Goal: Task Accomplishment & Management: Use online tool/utility

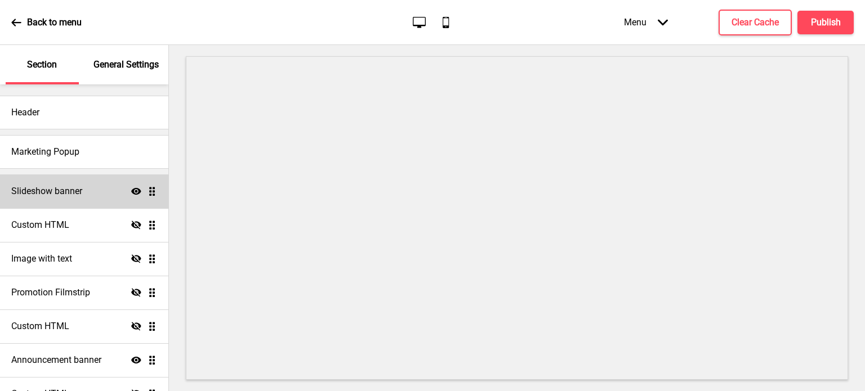
click at [66, 186] on h4 "Slideshow banner" at bounding box center [46, 191] width 71 height 12
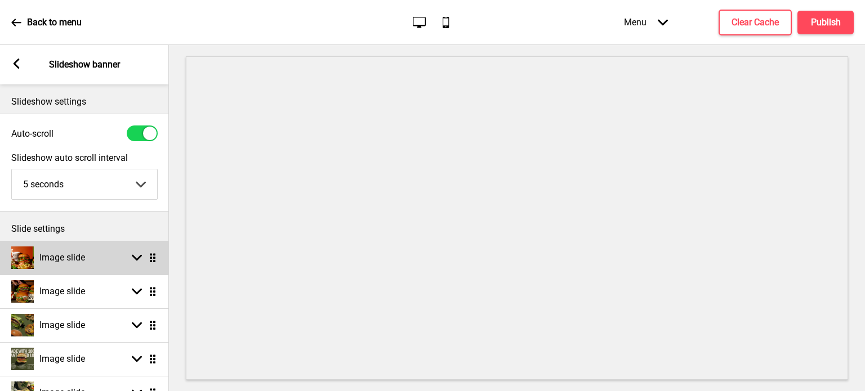
click at [136, 258] on icon at bounding box center [137, 258] width 10 height 6
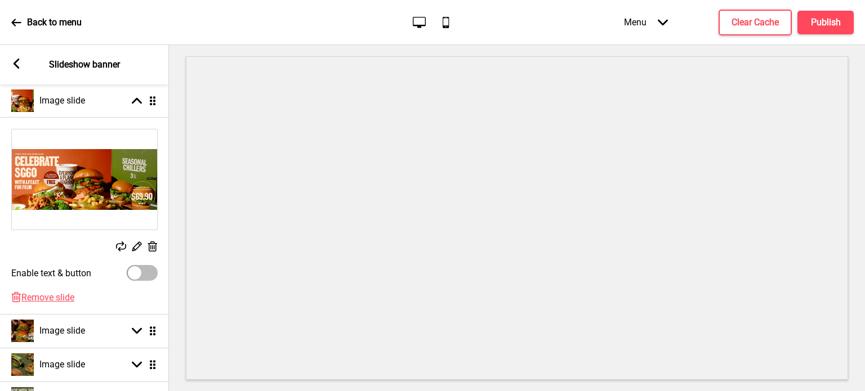
scroll to position [158, 0]
click at [150, 247] on icon at bounding box center [153, 246] width 10 height 10
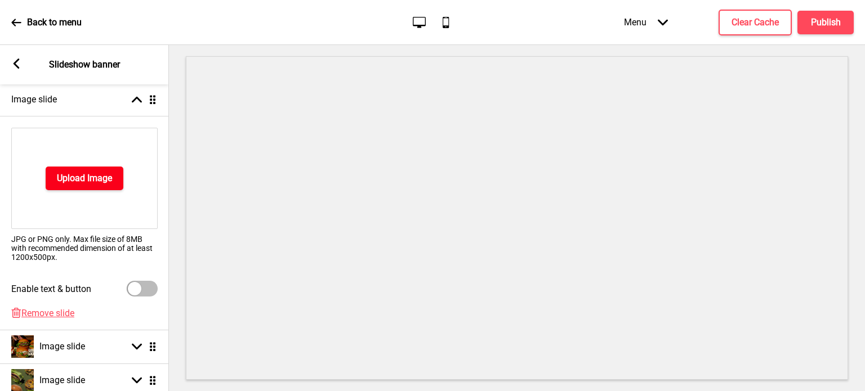
scroll to position [157, 0]
click at [110, 173] on h4 "Upload Image" at bounding box center [84, 179] width 55 height 12
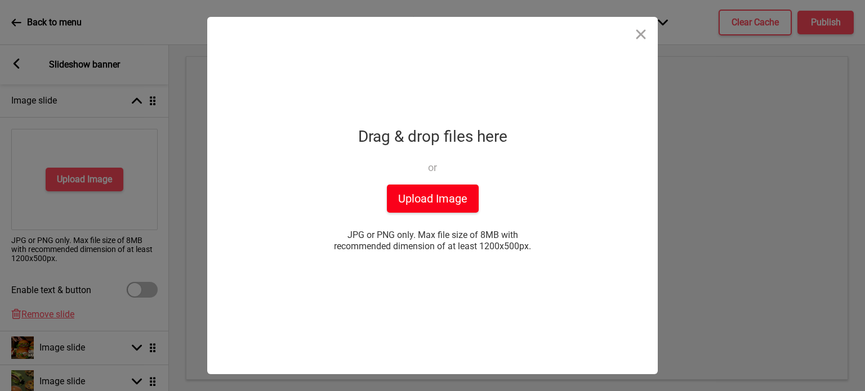
click at [427, 195] on button "Upload Image" at bounding box center [433, 199] width 92 height 28
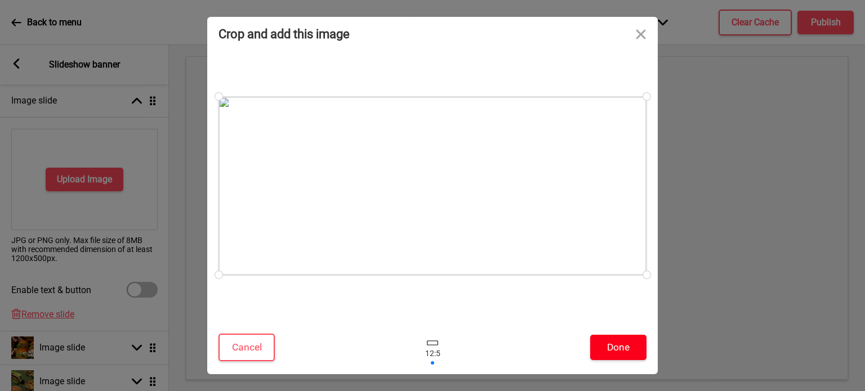
click at [622, 350] on button "Done" at bounding box center [618, 347] width 56 height 25
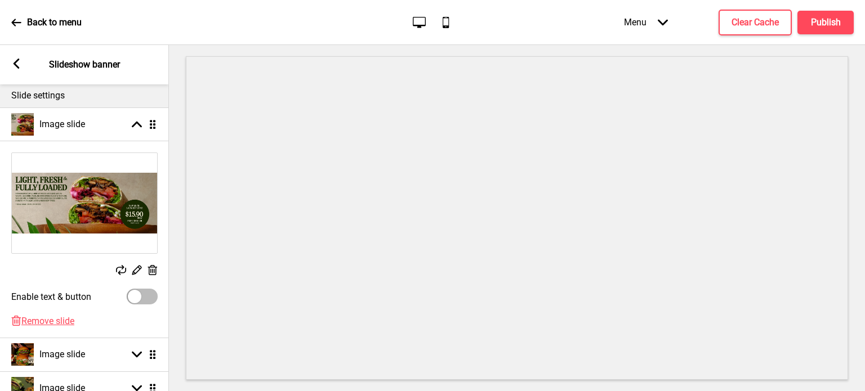
scroll to position [133, 0]
click at [118, 272] on icon at bounding box center [121, 271] width 10 height 10
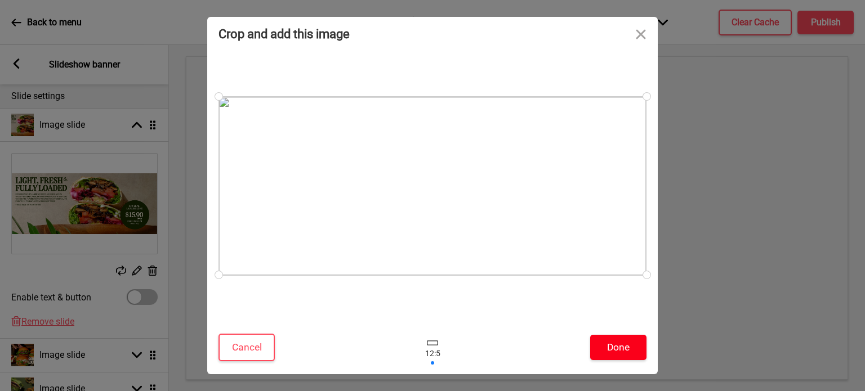
click at [614, 346] on button "Done" at bounding box center [618, 347] width 56 height 25
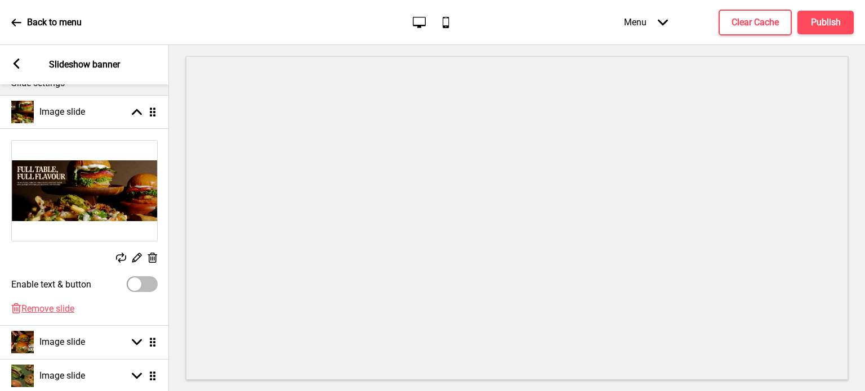
scroll to position [146, 0]
click at [54, 282] on label "Enable text & button" at bounding box center [51, 284] width 80 height 11
checkbox input "true"
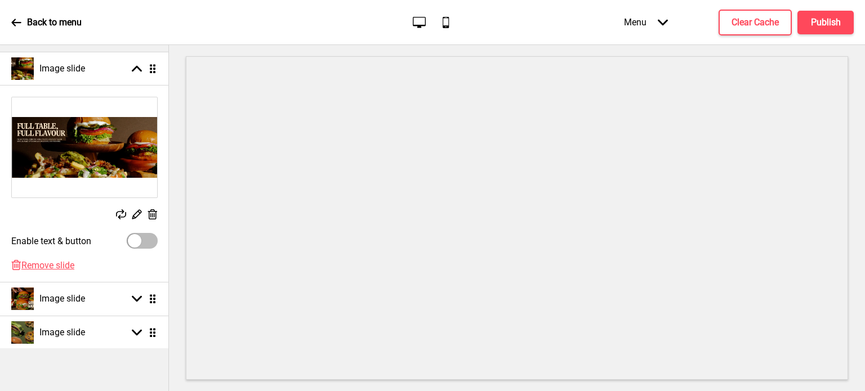
select select "right"
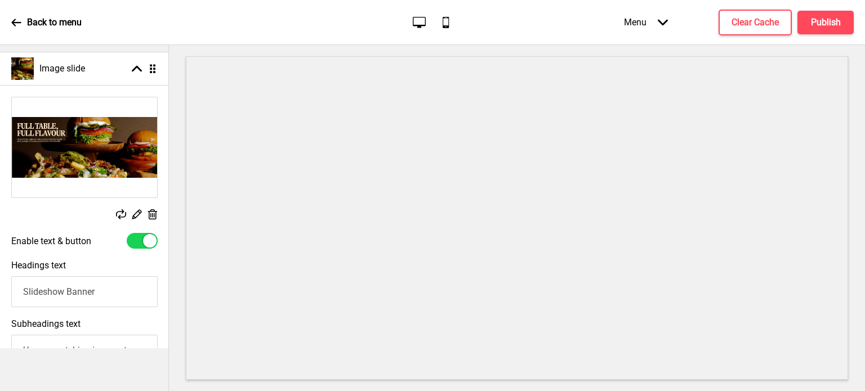
click at [142, 243] on div "Enable text & button" at bounding box center [84, 241] width 169 height 27
click at [148, 234] on div at bounding box center [150, 241] width 14 height 14
checkbox input "false"
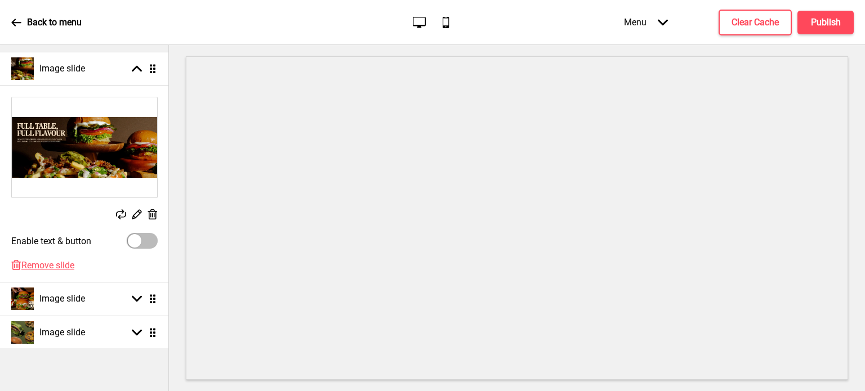
click at [135, 210] on icon at bounding box center [137, 215] width 10 height 10
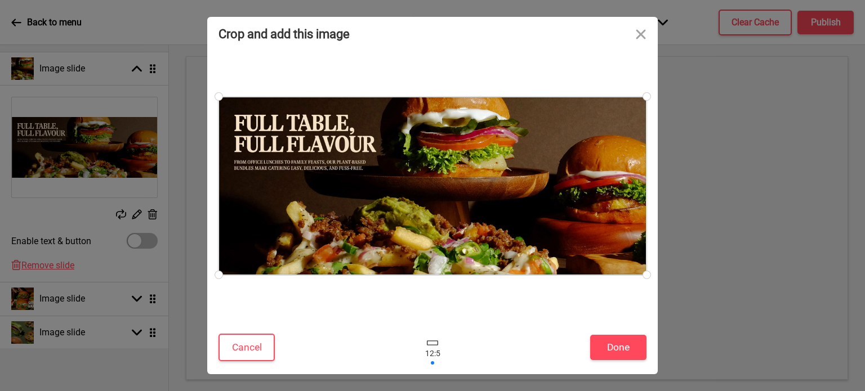
click at [387, 228] on div at bounding box center [432, 186] width 428 height 179
click at [251, 351] on button "Cancel" at bounding box center [246, 348] width 56 height 28
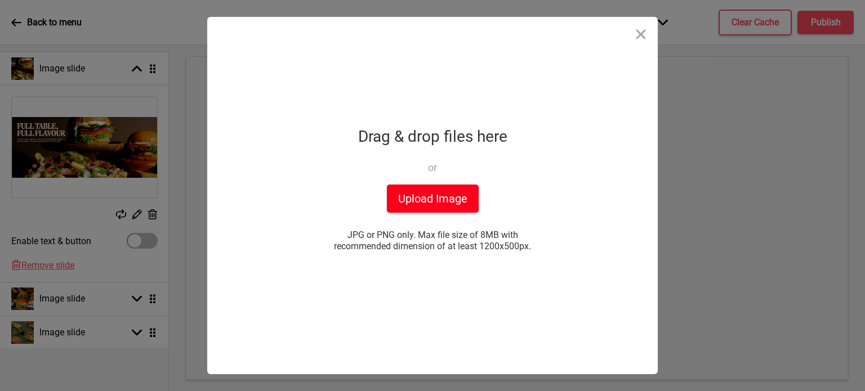
click at [423, 195] on button "Upload Image" at bounding box center [433, 199] width 92 height 28
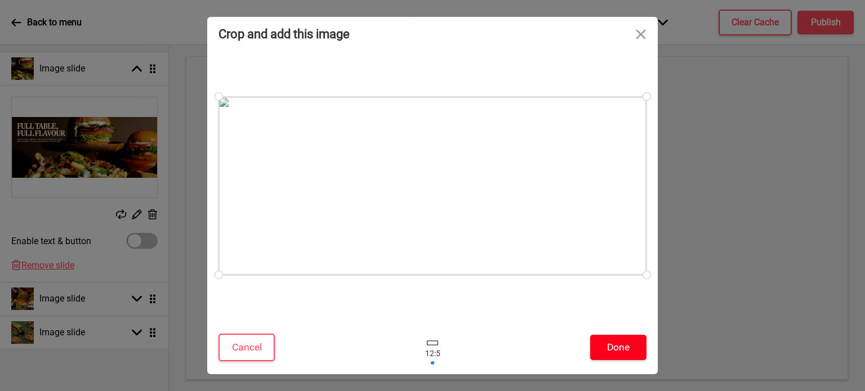
click at [612, 346] on button "Done" at bounding box center [618, 347] width 56 height 25
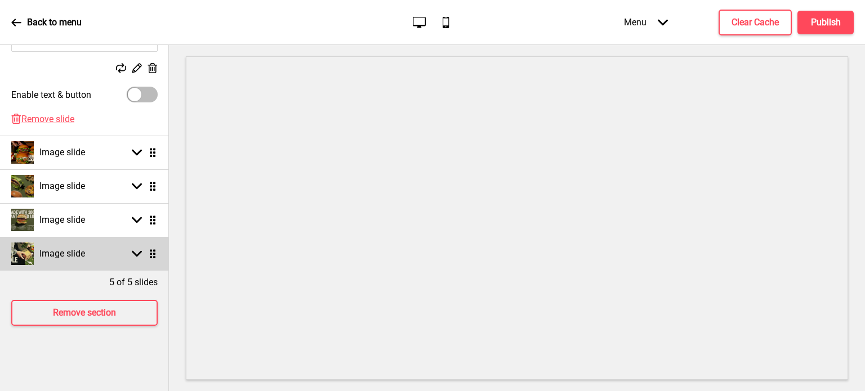
scroll to position [300, 0]
click at [63, 248] on h4 "Image slide" at bounding box center [62, 254] width 46 height 12
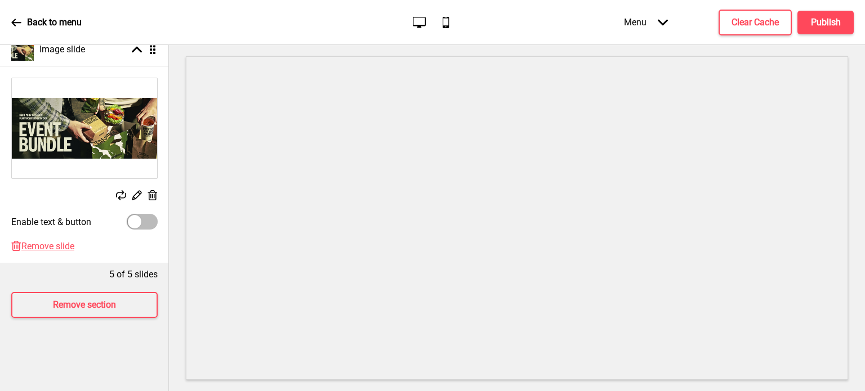
click at [132, 189] on rect at bounding box center [137, 195] width 12 height 12
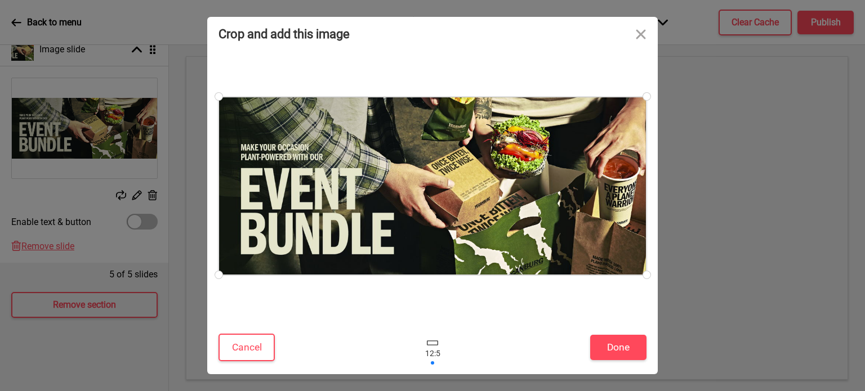
click at [396, 213] on div at bounding box center [432, 186] width 428 height 179
click at [394, 272] on div at bounding box center [432, 186] width 428 height 179
click at [391, 305] on div at bounding box center [432, 185] width 428 height 259
click at [347, 258] on div at bounding box center [432, 186] width 428 height 179
click at [248, 343] on button "Cancel" at bounding box center [246, 348] width 56 height 28
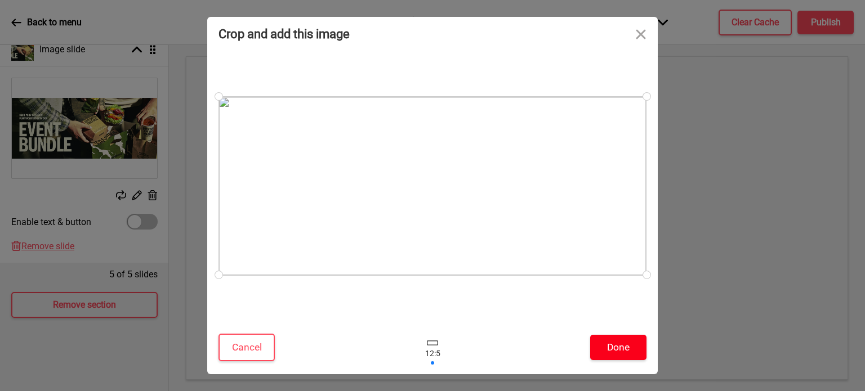
click at [612, 344] on button "Done" at bounding box center [618, 347] width 56 height 25
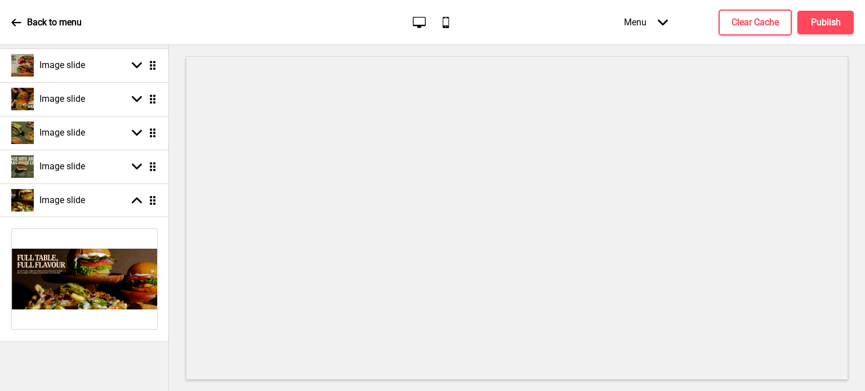
scroll to position [137, 0]
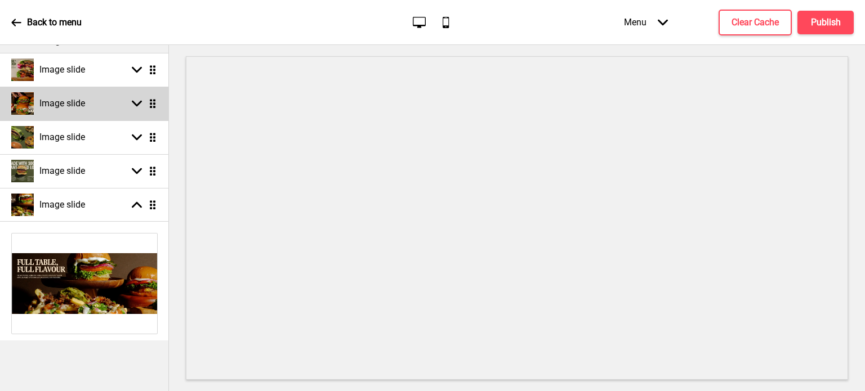
click at [76, 108] on h4 "Image slide" at bounding box center [62, 103] width 46 height 12
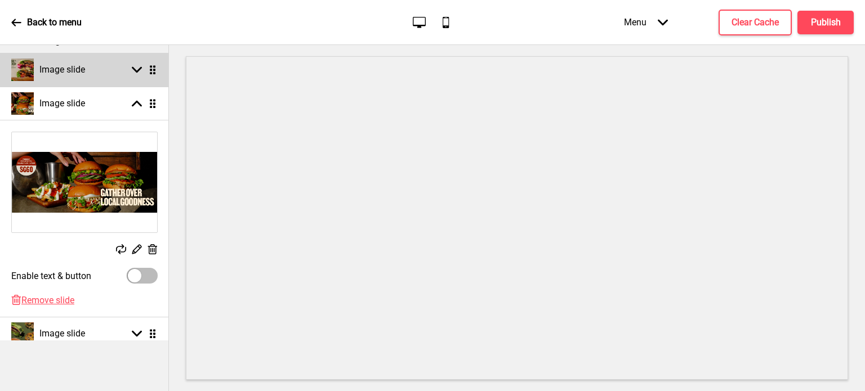
click at [84, 77] on div "Image slide" at bounding box center [48, 70] width 74 height 23
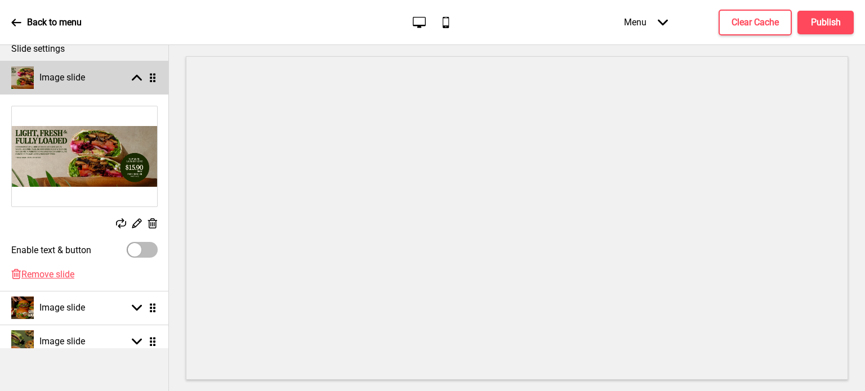
click at [92, 79] on div "Image slide Arrow up Drag" at bounding box center [84, 78] width 169 height 34
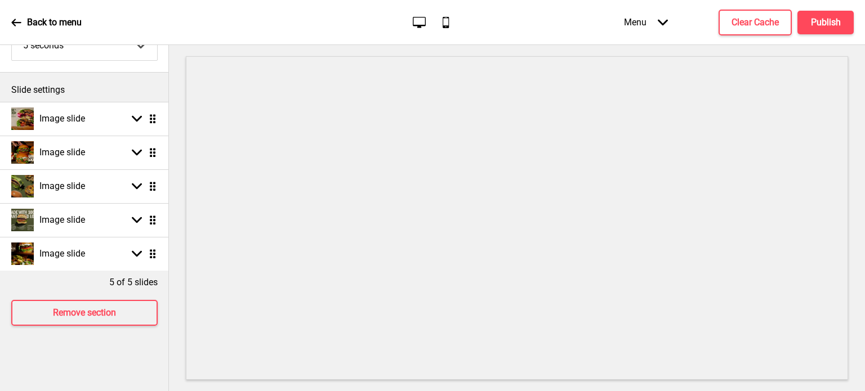
scroll to position [0, 0]
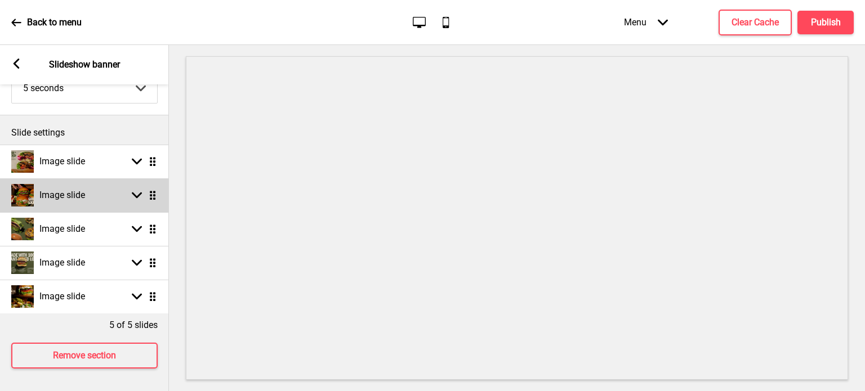
click at [85, 189] on h4 "Image slide" at bounding box center [62, 195] width 46 height 12
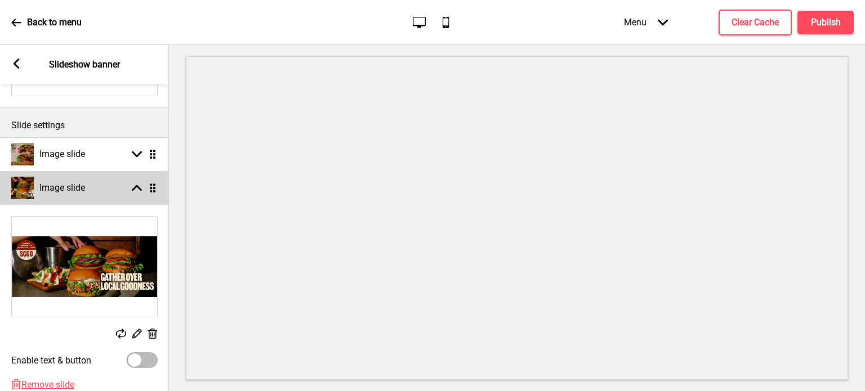
scroll to position [137, 0]
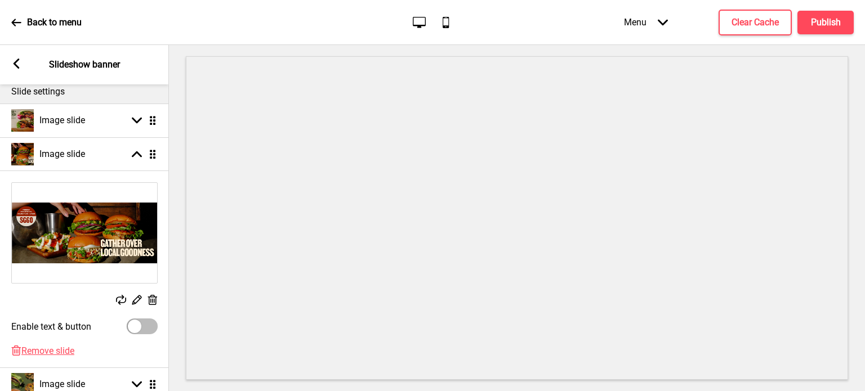
click at [151, 304] on rect at bounding box center [152, 301] width 12 height 12
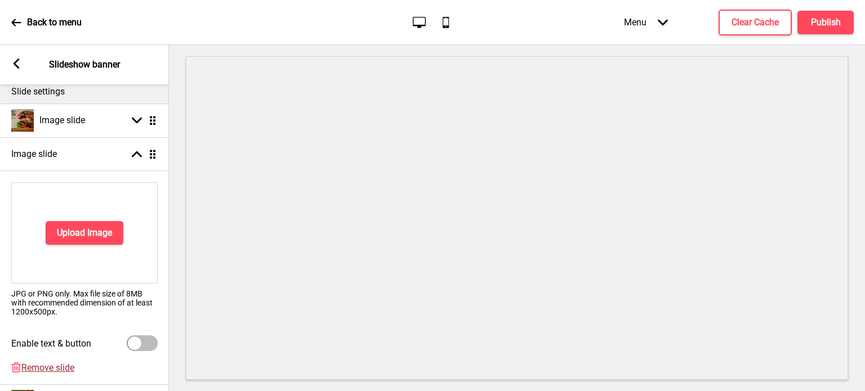
click at [64, 367] on span "Remove slide" at bounding box center [47, 368] width 53 height 11
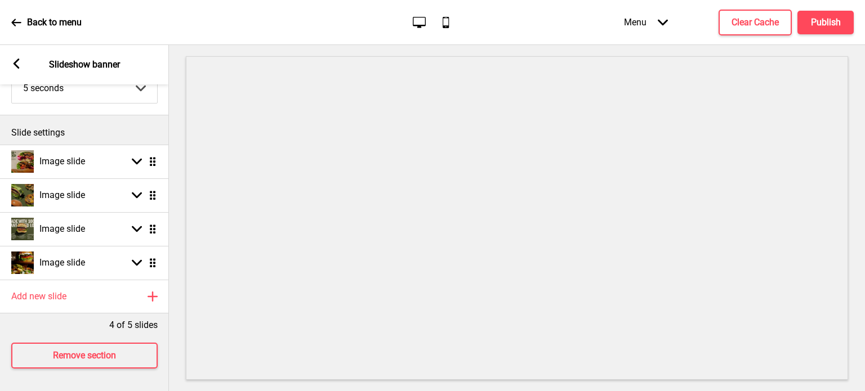
scroll to position [104, 0]
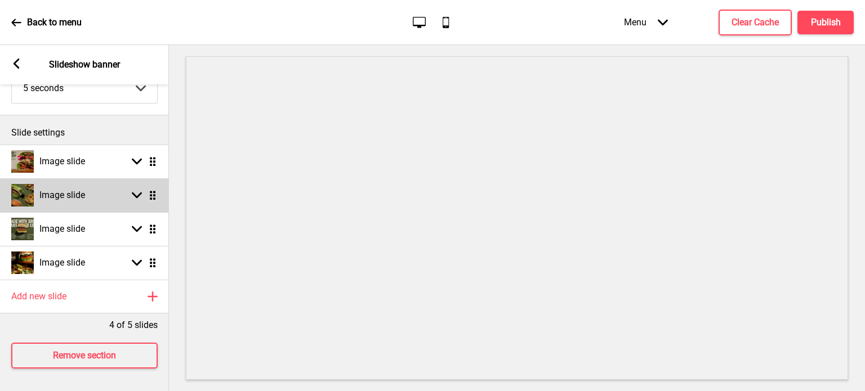
click at [72, 189] on h4 "Image slide" at bounding box center [62, 195] width 46 height 12
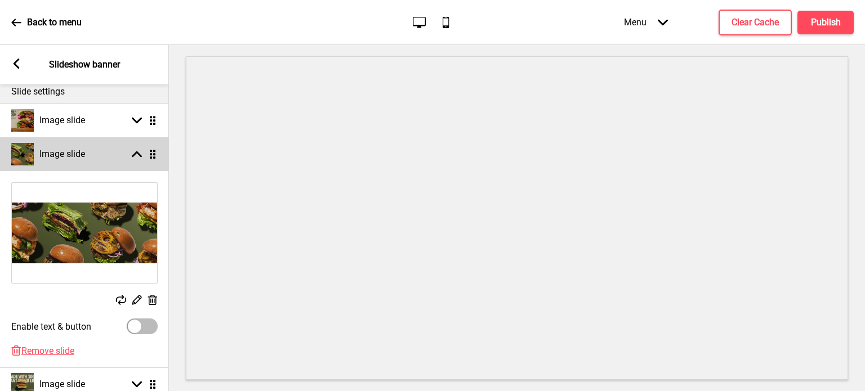
click at [52, 161] on div "Image slide" at bounding box center [48, 154] width 74 height 23
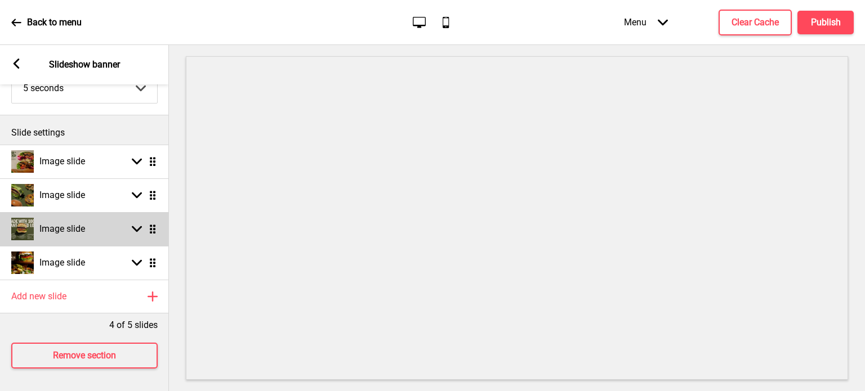
click at [56, 225] on h4 "Image slide" at bounding box center [62, 229] width 46 height 12
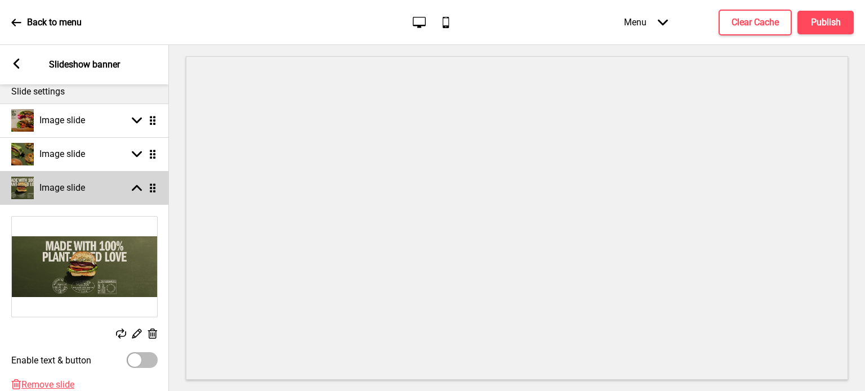
click at [73, 185] on h4 "Image slide" at bounding box center [62, 188] width 46 height 12
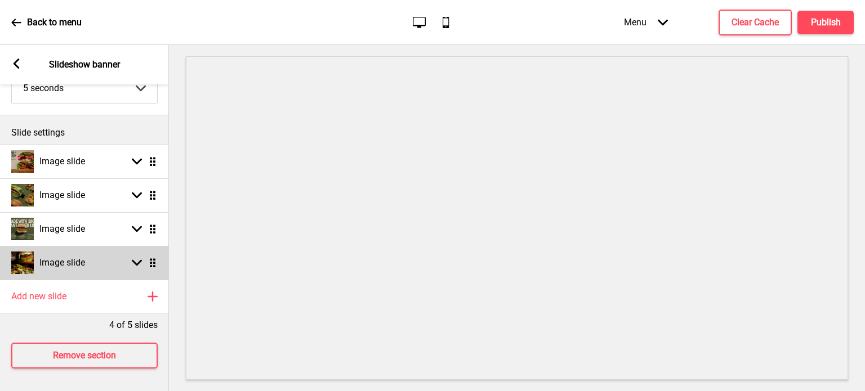
click at [68, 257] on h4 "Image slide" at bounding box center [62, 263] width 46 height 12
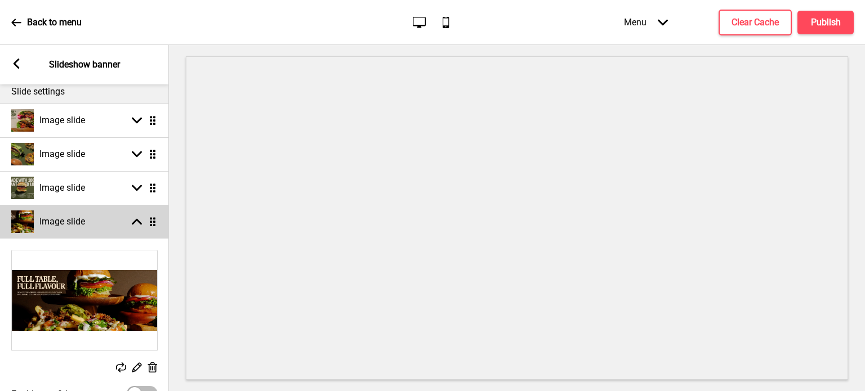
click at [76, 224] on h4 "Image slide" at bounding box center [62, 222] width 46 height 12
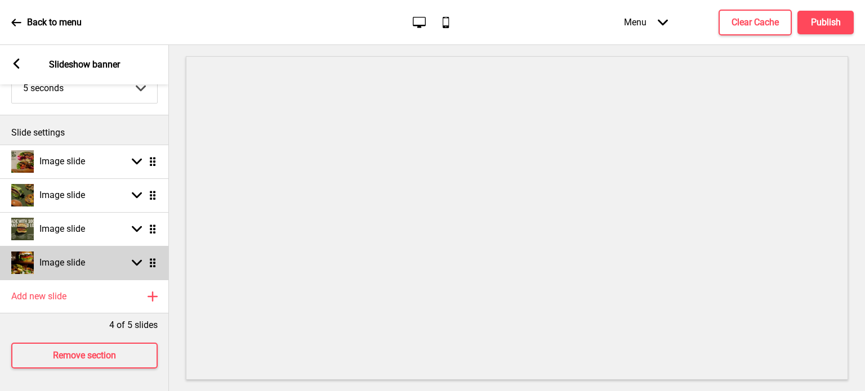
scroll to position [104, 0]
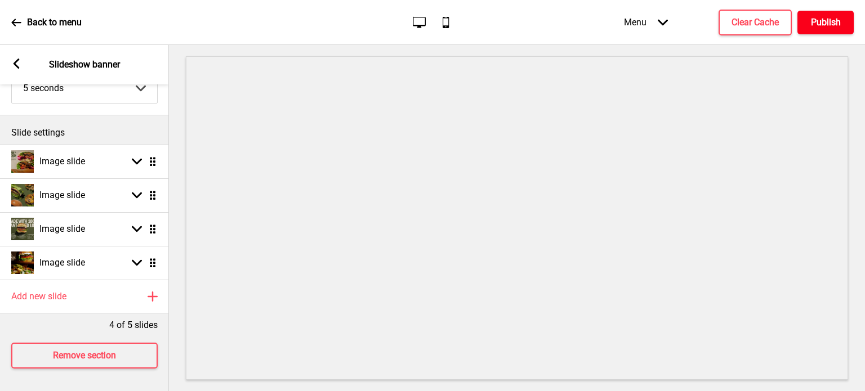
click at [815, 20] on h4 "Publish" at bounding box center [826, 22] width 30 height 12
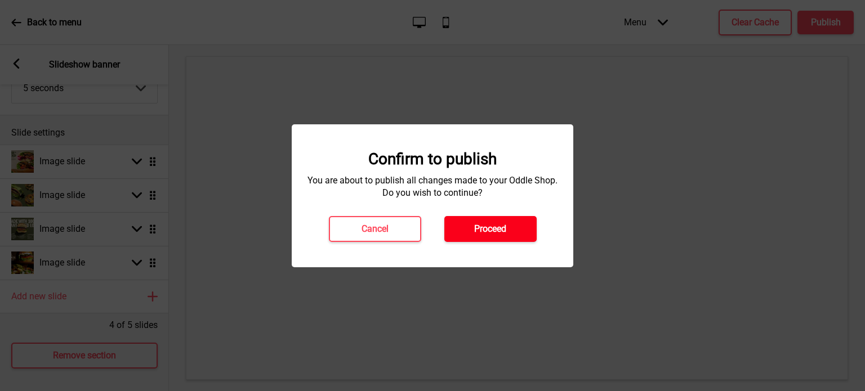
click at [500, 227] on h4 "Proceed" at bounding box center [490, 229] width 32 height 12
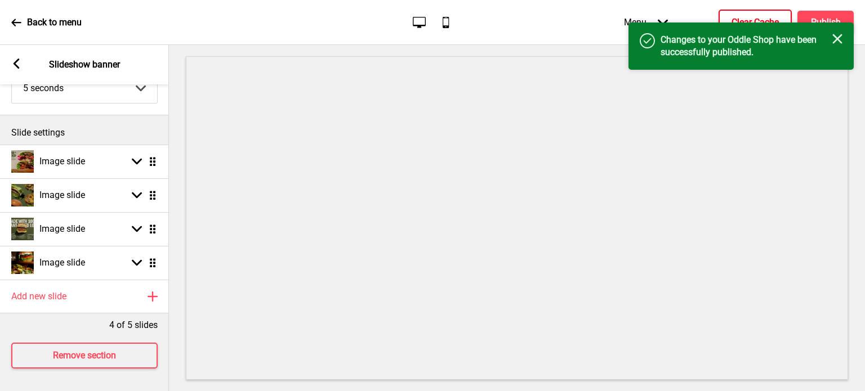
click at [736, 16] on h4 "Clear Cache" at bounding box center [755, 22] width 47 height 12
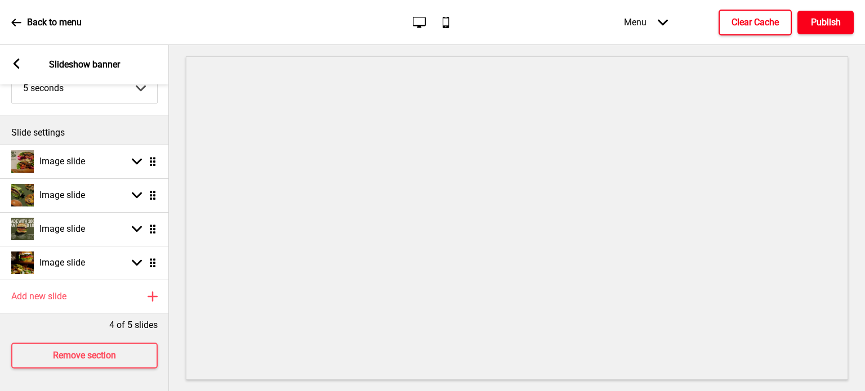
click at [827, 25] on h4 "Publish" at bounding box center [826, 22] width 30 height 12
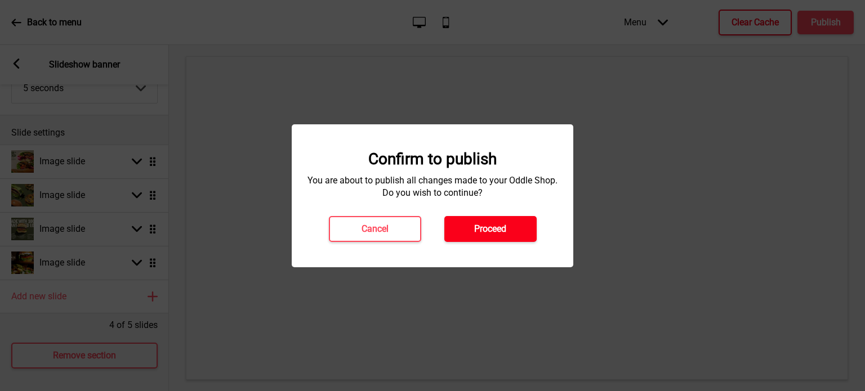
click at [493, 227] on h4 "Proceed" at bounding box center [490, 229] width 32 height 12
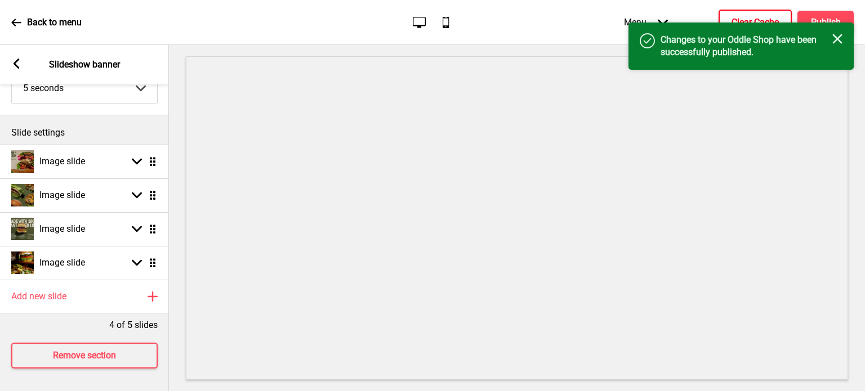
click at [760, 12] on button "Clear Cache" at bounding box center [755, 23] width 73 height 26
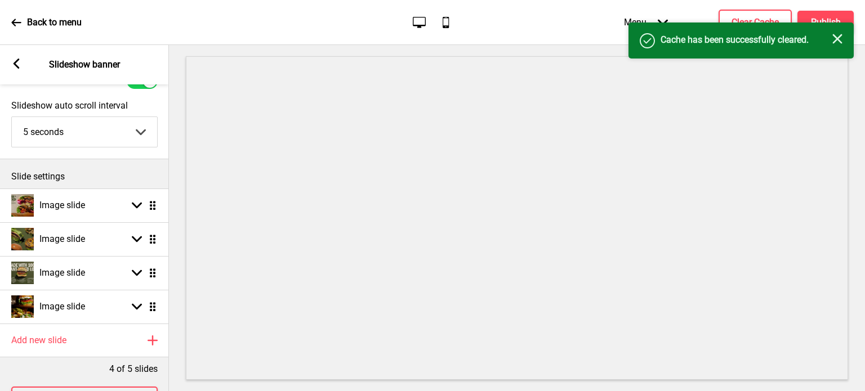
scroll to position [0, 0]
